Goal: Find specific page/section: Find specific page/section

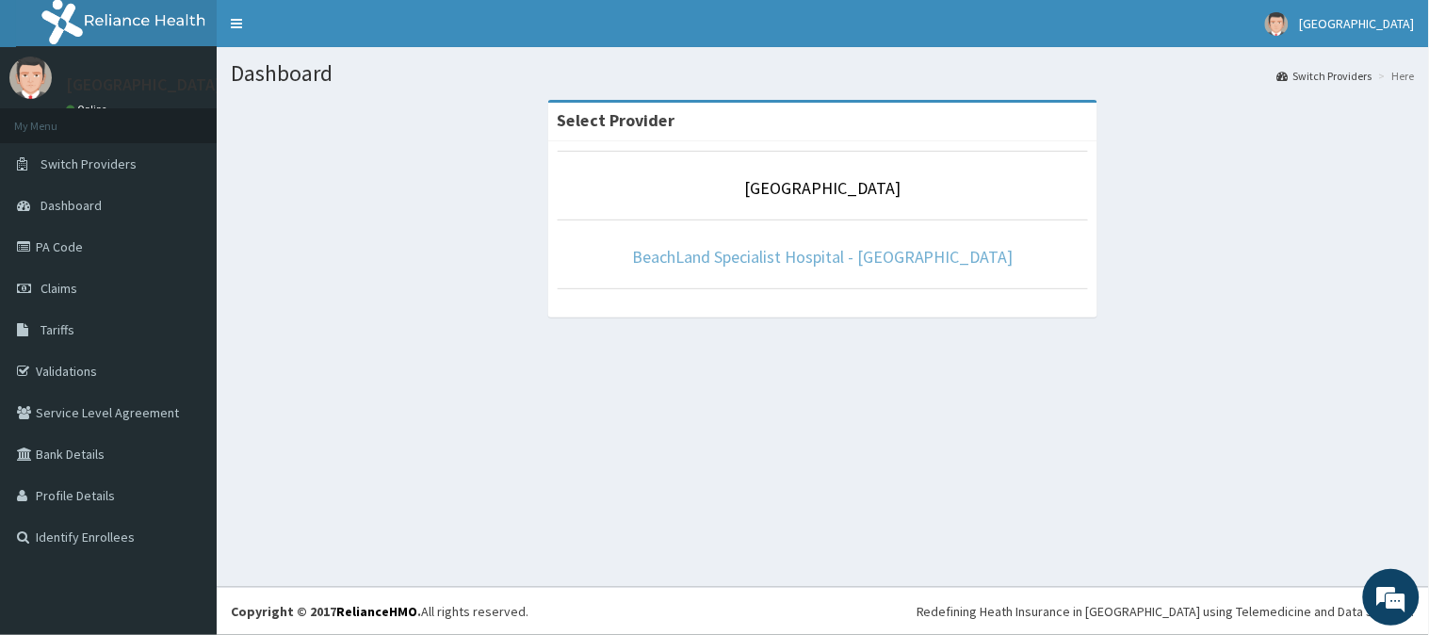
click at [774, 258] on link "BeachLand Specialist Hospital - [GEOGRAPHIC_DATA]" at bounding box center [822, 257] width 381 height 22
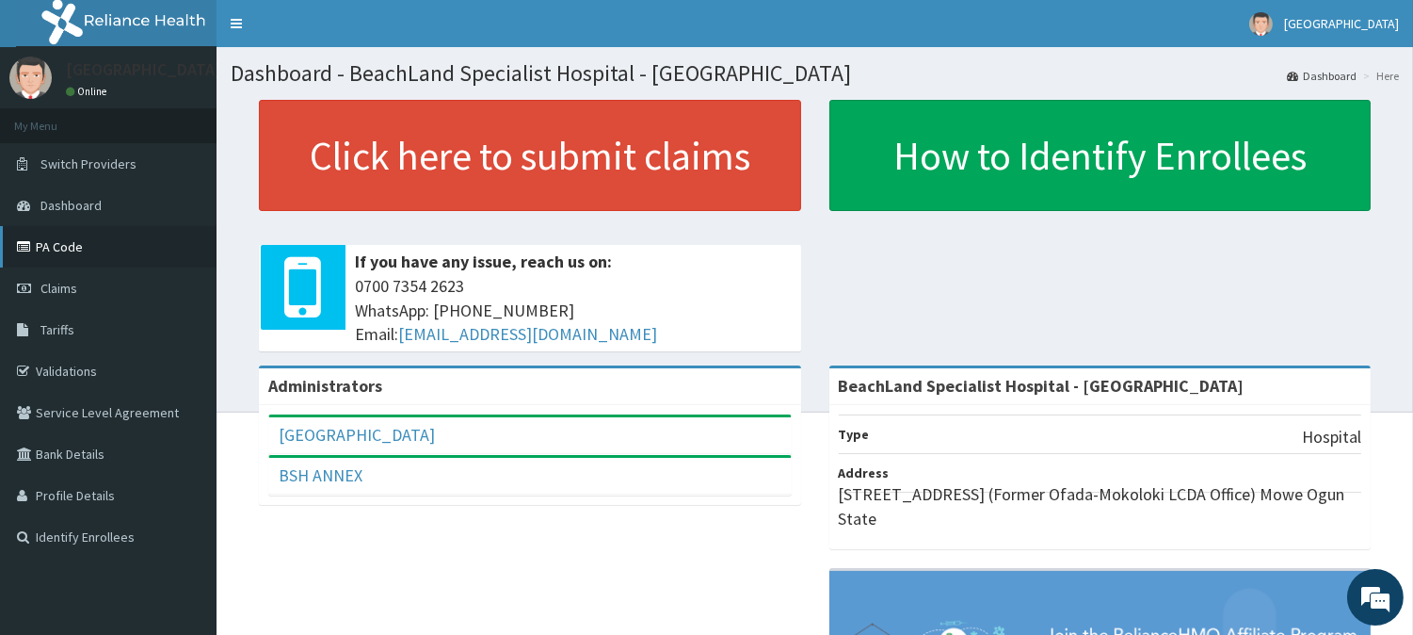
click at [73, 240] on link "PA Code" at bounding box center [108, 246] width 217 height 41
